Goal: Find specific page/section: Find specific page/section

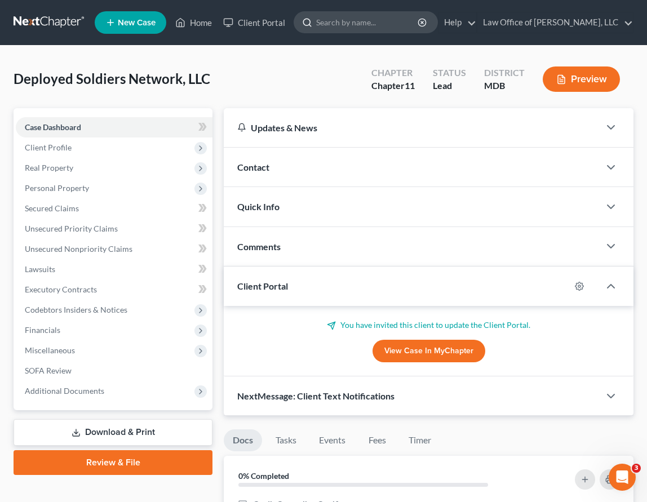
click at [404, 28] on input "search" at bounding box center [367, 22] width 103 height 21
type input "[GEOGRAPHIC_DATA]"
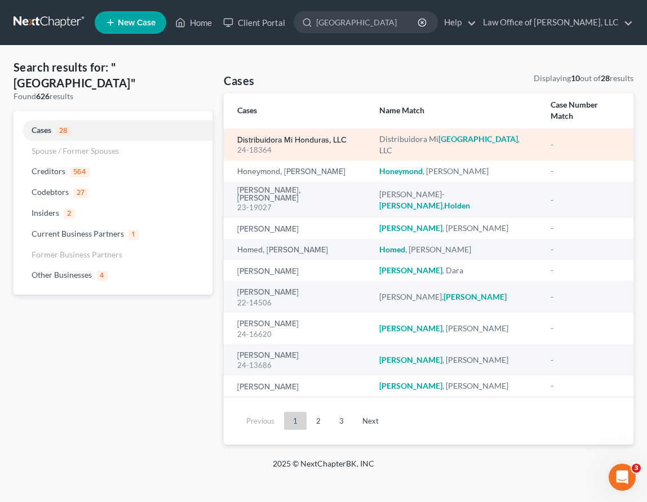
click at [263, 136] on link "Distribuidora Mi Honduras, LLC" at bounding box center [291, 140] width 109 height 8
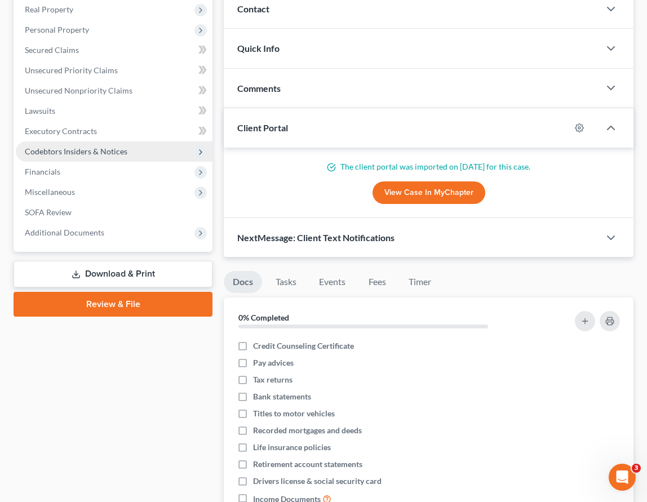
scroll to position [153, 0]
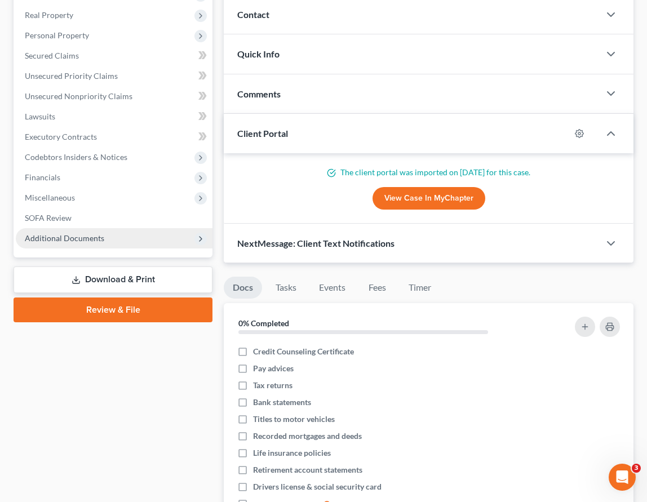
click at [84, 243] on span "Additional Documents" at bounding box center [114, 238] width 197 height 20
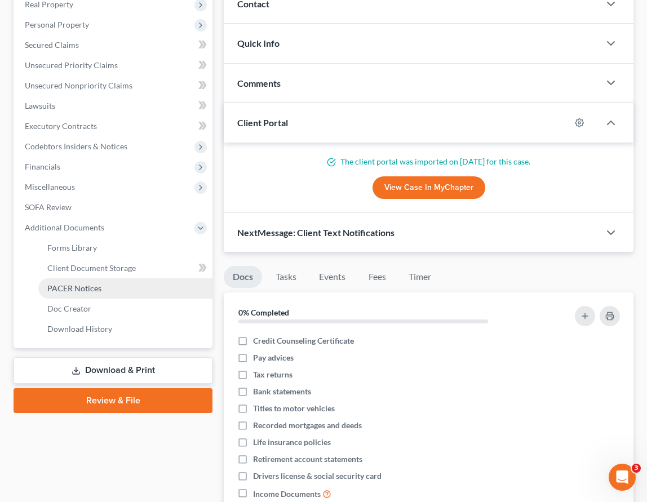
click at [84, 281] on link "PACER Notices" at bounding box center [125, 288] width 174 height 20
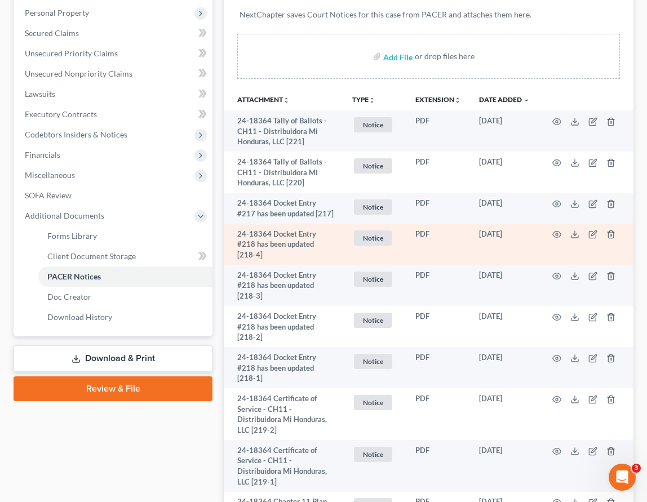
scroll to position [176, 0]
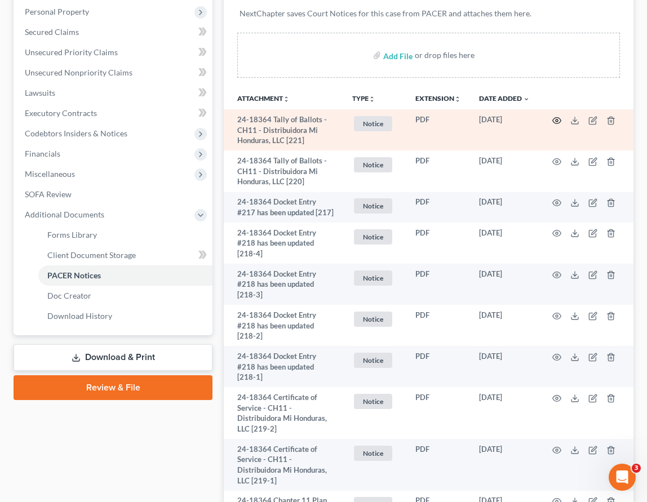
click at [553, 118] on icon "button" at bounding box center [556, 120] width 8 height 6
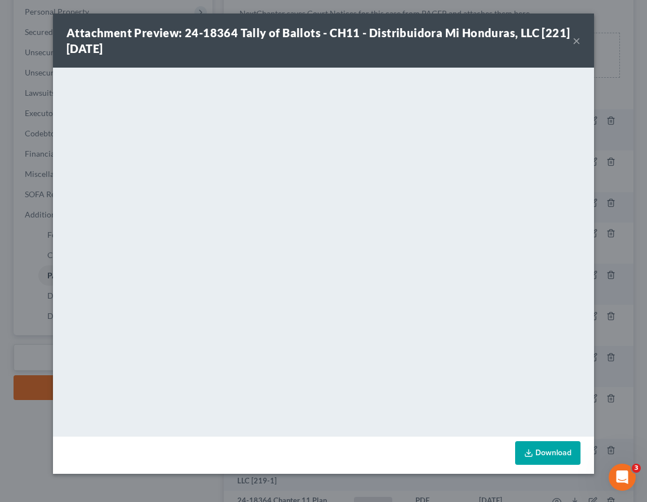
click at [577, 44] on button "×" at bounding box center [576, 41] width 8 height 14
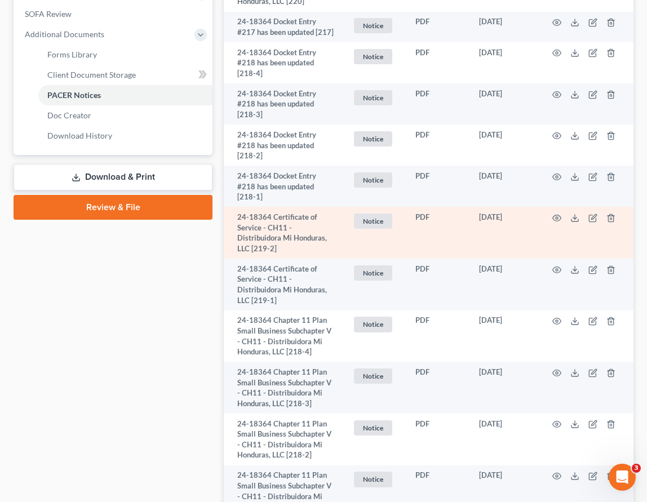
scroll to position [460, 0]
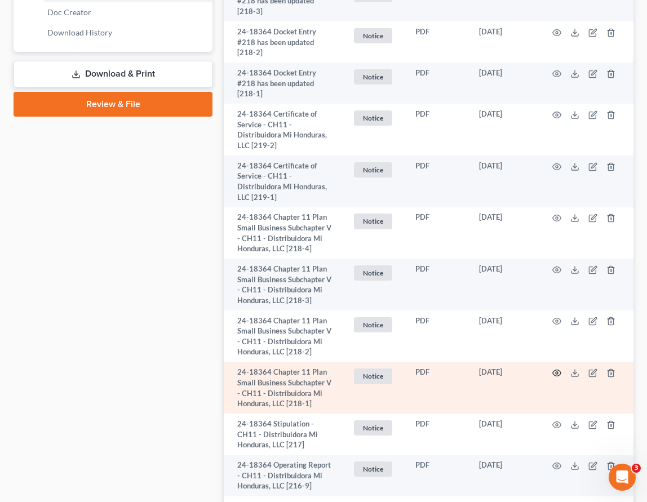
click at [554, 368] on icon "button" at bounding box center [556, 372] width 9 height 9
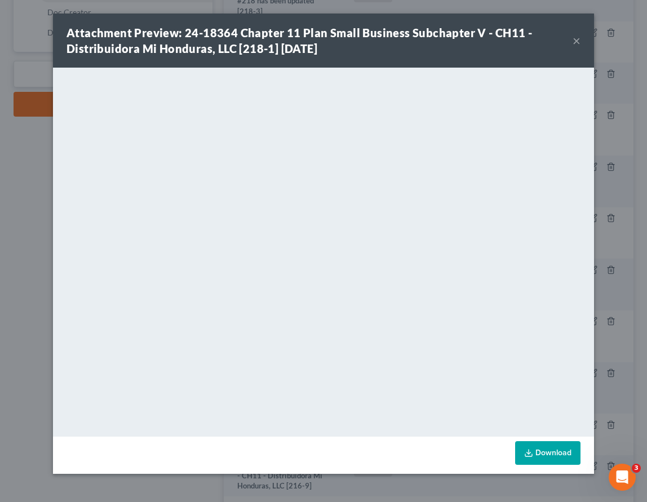
click at [576, 39] on button "×" at bounding box center [576, 41] width 8 height 14
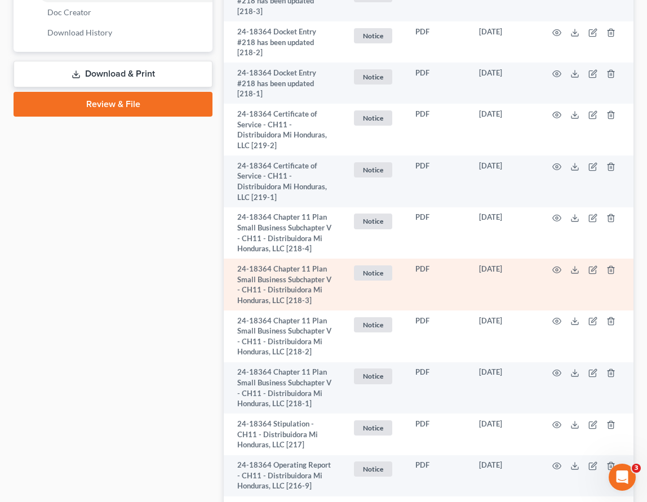
scroll to position [0, 0]
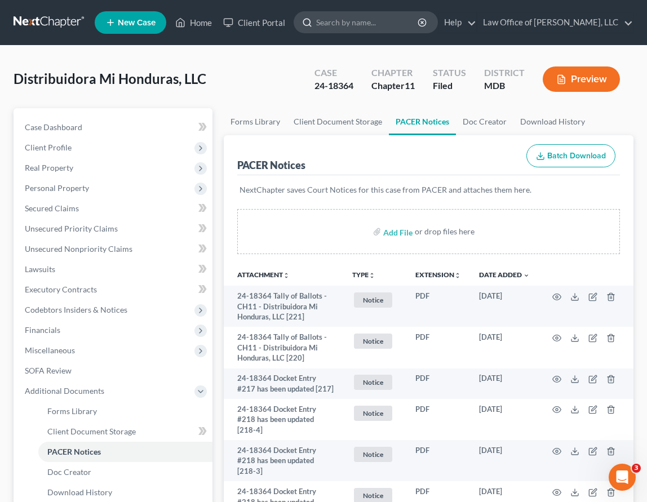
click at [364, 25] on input "search" at bounding box center [367, 22] width 103 height 21
